Goal: Task Accomplishment & Management: Complete application form

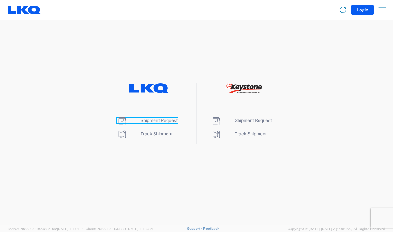
click at [155, 119] on span "Shipment Request" at bounding box center [159, 120] width 37 height 5
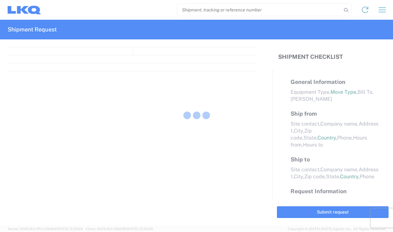
select select "FULL"
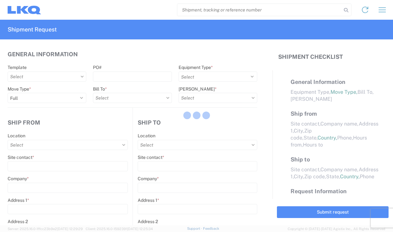
select select "LBS"
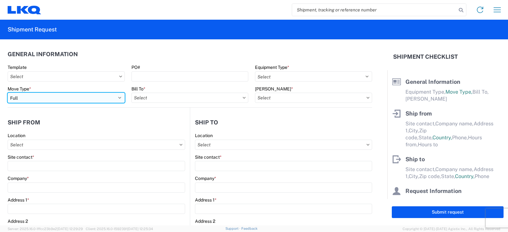
click at [42, 97] on select "Select Full Partial TL" at bounding box center [66, 98] width 117 height 10
select select "PARTIAL_TL"
click at [8, 93] on select "Select Full Partial TL" at bounding box center [66, 98] width 117 height 10
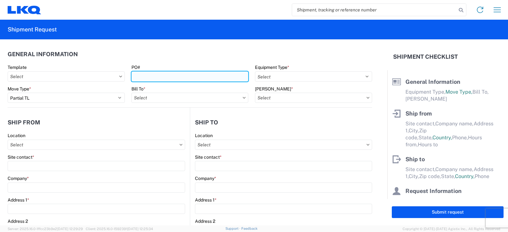
click at [145, 77] on input "PO#" at bounding box center [189, 76] width 117 height 10
type input "TRN# TH730477"
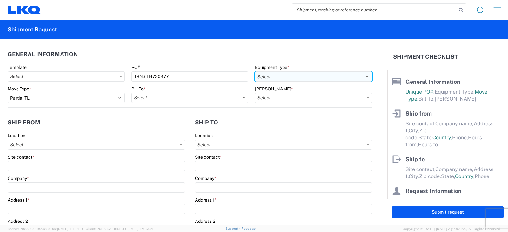
click at [266, 78] on select "Select 53’ Dry Van Flatbed Dropdeck (van) Lowboy (flatbed) Rail" at bounding box center [313, 76] width 117 height 10
select select "STDV"
click at [255, 71] on select "Select 53’ Dry Van Flatbed Dropdeck (van) Lowboy (flatbed) Rail" at bounding box center [313, 76] width 117 height 10
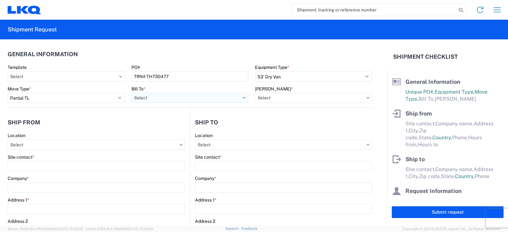
click at [162, 97] on input "Bill To *" at bounding box center [189, 98] width 117 height 10
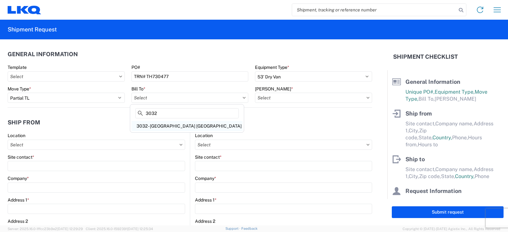
type input "3032"
click at [159, 125] on div "3032 - Seattle WA" at bounding box center [186, 126] width 111 height 10
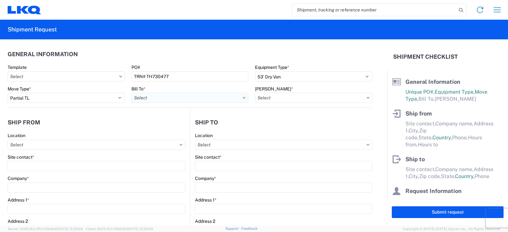
type input "3032 - Seattle WA"
click at [263, 98] on input "Bill Code *" at bounding box center [313, 98] width 117 height 10
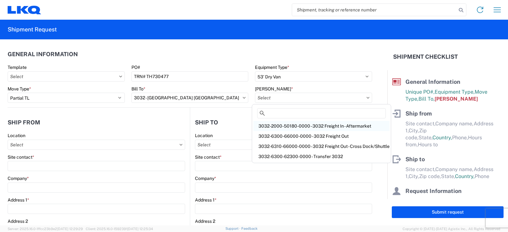
click at [281, 125] on div "3032-2000-50180-0000 - 3032 Freight In - Aftermarket" at bounding box center [321, 126] width 136 height 10
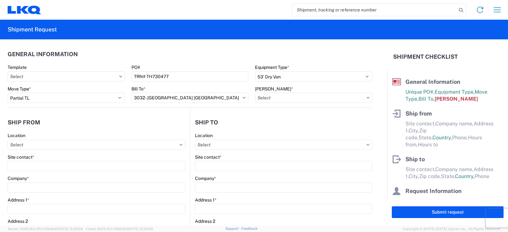
type input "3032-2000-50180-0000 - 3032 Freight In - Aftermarket"
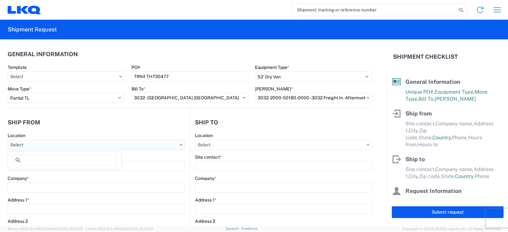
click at [20, 147] on input "Location" at bounding box center [96, 145] width 177 height 10
type input "3238"
click at [32, 171] on div "3238 - Huntington IDC" at bounding box center [64, 173] width 111 height 10
type input "3238 - Huntington IDC"
type input "LKQ Corporation"
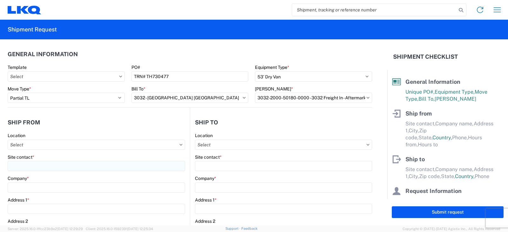
type input "1870 Riverfork Drive W"
type input "Huntington"
type input "46750"
select select "IN"
select select "US"
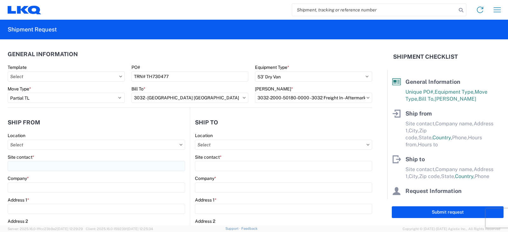
type input "07:00"
type input "17:00"
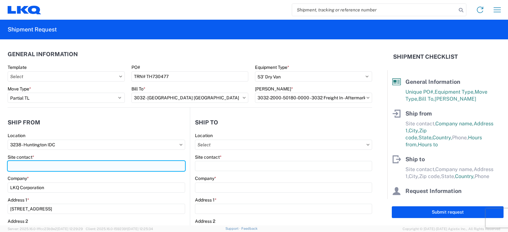
click at [28, 167] on input "Site contact *" at bounding box center [96, 166] width 177 height 10
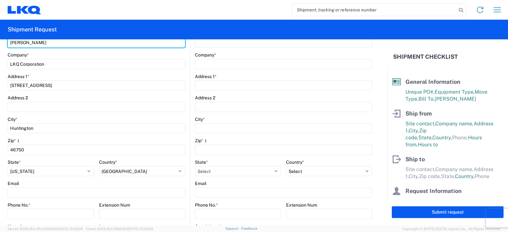
scroll to position [190, 0]
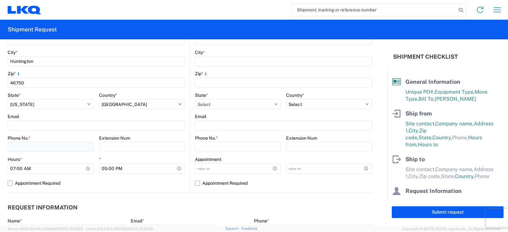
type input "DEE SNEAD"
click at [16, 145] on input "Phone No. *" at bounding box center [51, 147] width 86 height 10
type input "260-359-7402"
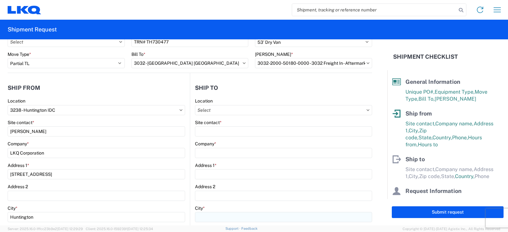
scroll to position [0, 0]
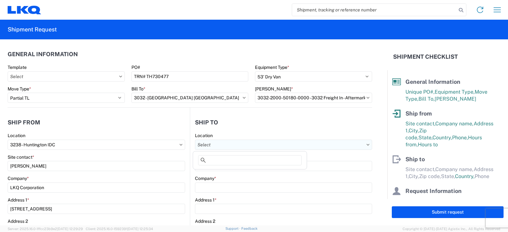
click at [198, 144] on input "Location" at bounding box center [283, 145] width 177 height 10
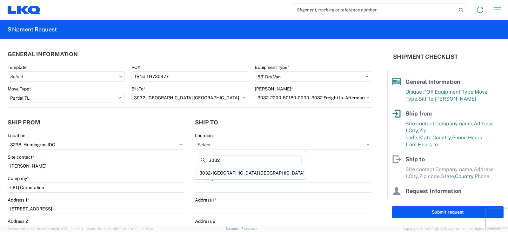
type input "3032"
click at [226, 173] on div "3032 - Seattle WA" at bounding box center [249, 173] width 111 height 10
type input "3032 - Seattle WA"
type input "LKQ Corporation"
type input "4123 142nd Ave E Suite 100"
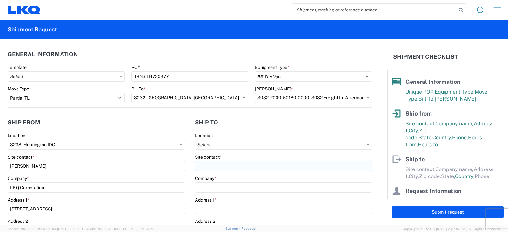
type input "Sumner"
type input "98390"
select select "US"
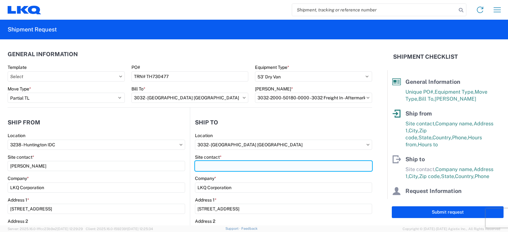
click at [201, 165] on input "Site contact *" at bounding box center [283, 166] width 177 height 10
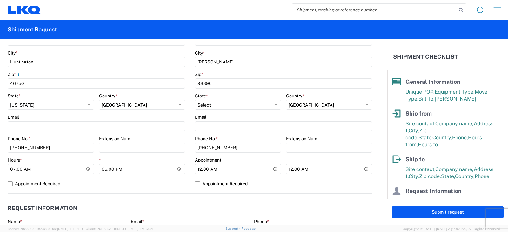
scroll to position [190, 0]
type input "SHIPPING/RECEIVING"
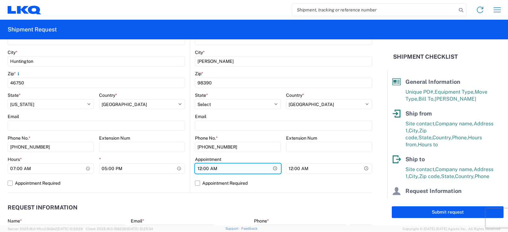
click at [94, 170] on input "00:00" at bounding box center [51, 168] width 86 height 10
type input "08:00"
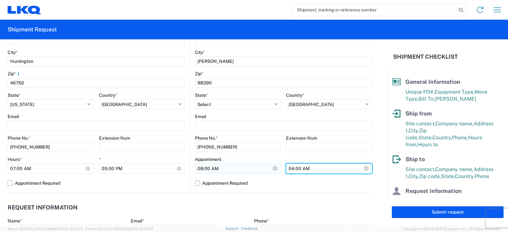
type input "16:00"
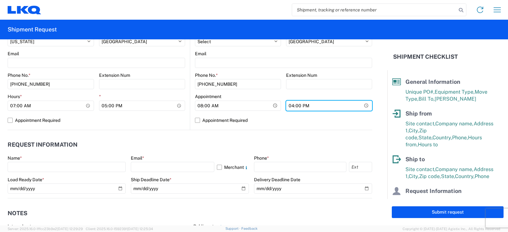
scroll to position [254, 0]
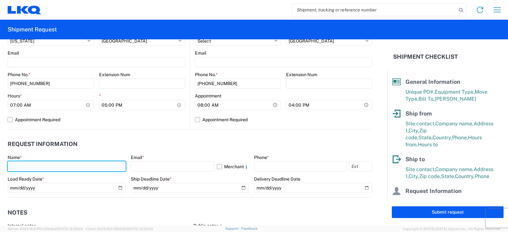
click at [23, 165] on input "text" at bounding box center [67, 166] width 118 height 10
type input "DEE SNEAD"
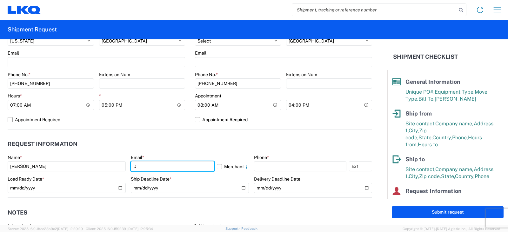
type input "drsnead@lkqcorp.com"
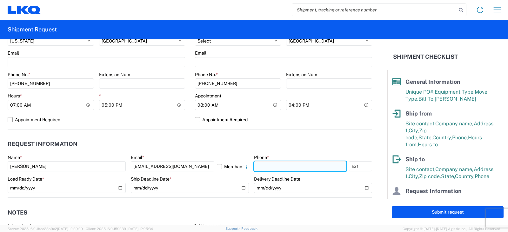
drag, startPoint x: 253, startPoint y: 166, endPoint x: 274, endPoint y: 166, distance: 21.6
click at [254, 166] on input "text" at bounding box center [300, 166] width 92 height 10
type input "260-359-7402"
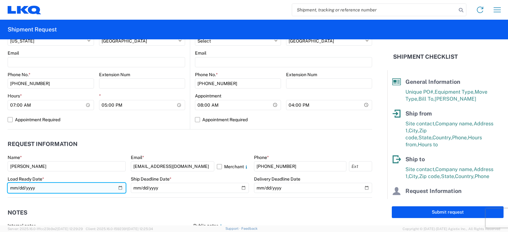
click at [120, 188] on input "date" at bounding box center [67, 188] width 118 height 10
type input "2025-08-14"
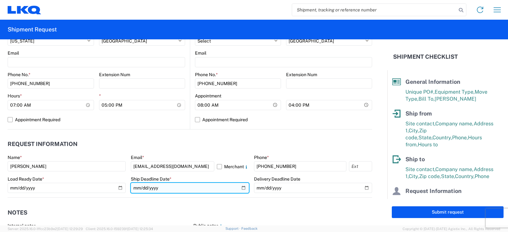
click at [240, 186] on input "date" at bounding box center [190, 188] width 118 height 10
type input "2025-08-14"
click at [241, 187] on input "2025-08-14" at bounding box center [190, 188] width 118 height 10
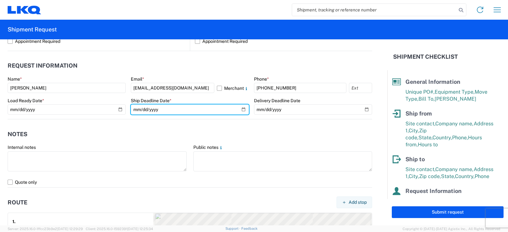
scroll to position [349, 0]
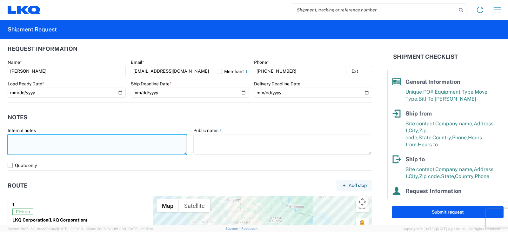
click at [18, 137] on textarea at bounding box center [97, 145] width 179 height 20
click at [84, 139] on textarea "THIS IS AN LTL OVER $1400 LOAD" at bounding box center [97, 145] width 179 height 20
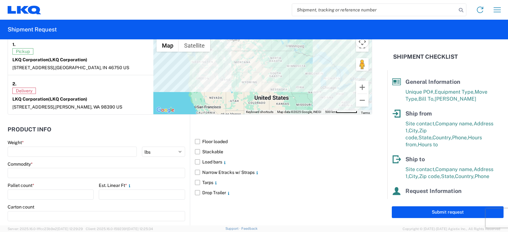
scroll to position [539, 0]
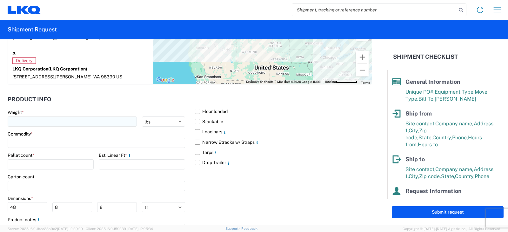
type textarea "THIS IS AN LTL OVER $1400 LOAD."
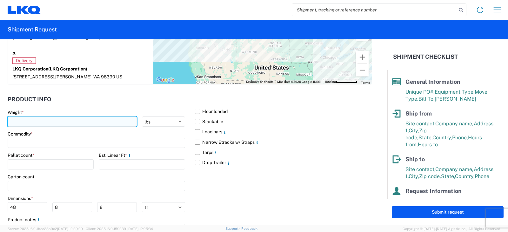
click at [19, 119] on input "number" at bounding box center [72, 121] width 129 height 10
type input "3220"
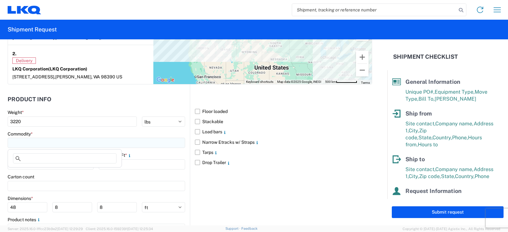
click at [28, 143] on input at bounding box center [96, 143] width 177 height 10
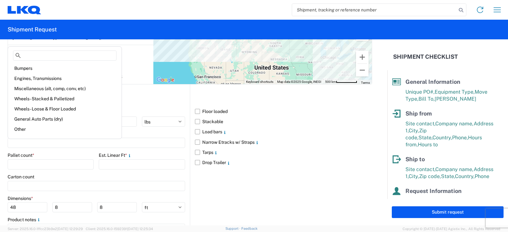
click at [42, 96] on div "Wheels - Stacked & Palletized" at bounding box center [64, 99] width 111 height 10
type input "Wheels - Stacked & Palletized"
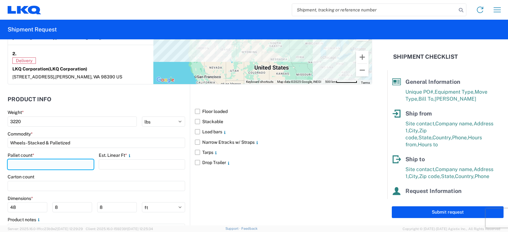
click at [14, 165] on input "number" at bounding box center [51, 164] width 86 height 10
type input "4"
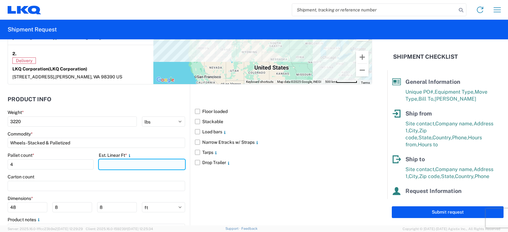
click at [105, 161] on input "number" at bounding box center [142, 164] width 86 height 10
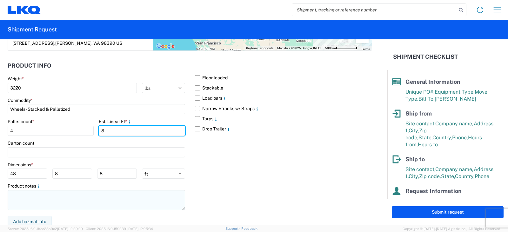
scroll to position [575, 0]
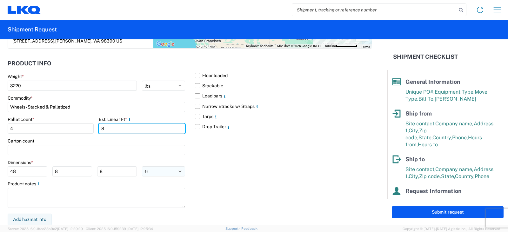
type input "8"
click at [177, 170] on select "ft in cm" at bounding box center [163, 171] width 43 height 10
select select "IN"
click at [142, 166] on select "ft in cm" at bounding box center [163, 171] width 43 height 10
type input "576"
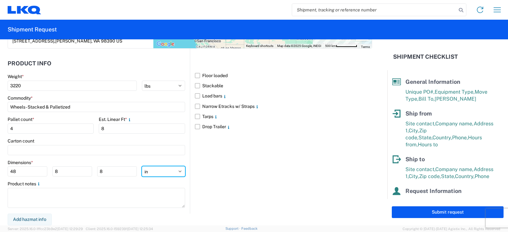
type input "96"
drag, startPoint x: 21, startPoint y: 171, endPoint x: 8, endPoint y: 171, distance: 13.0
click at [8, 171] on input "576" at bounding box center [28, 171] width 40 height 10
type input "48"
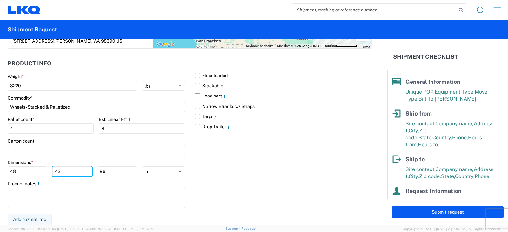
type input "42"
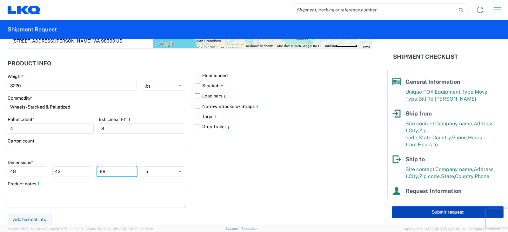
type input "88"
click at [393, 210] on button "Submit request" at bounding box center [447, 212] width 112 height 12
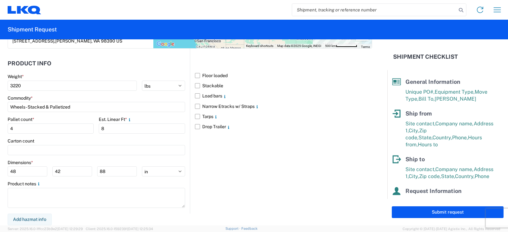
select select "IN"
select select "US"
